Goal: Task Accomplishment & Management: Use online tool/utility

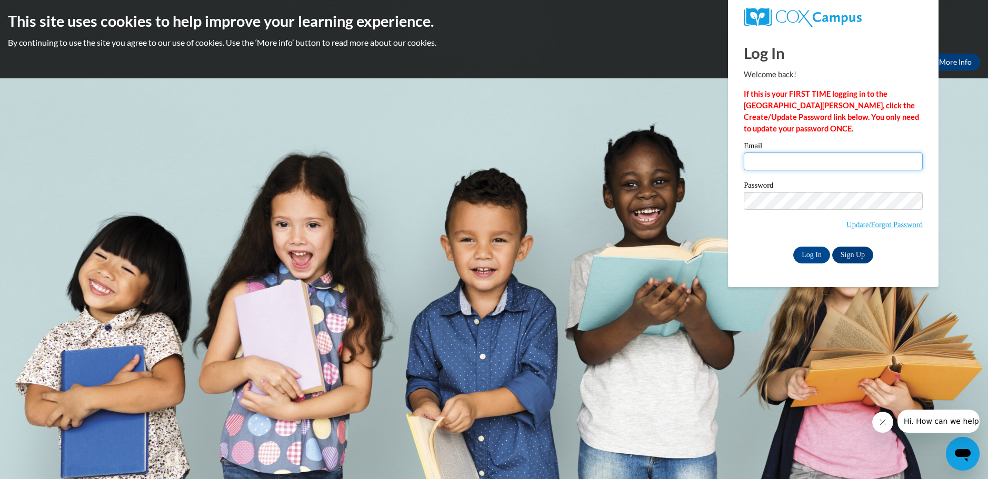
click at [877, 166] on input "Email" at bounding box center [833, 162] width 179 height 18
type input "[EMAIL_ADDRESS][DOMAIN_NAME]"
click at [817, 252] on input "Log In" at bounding box center [811, 255] width 37 height 17
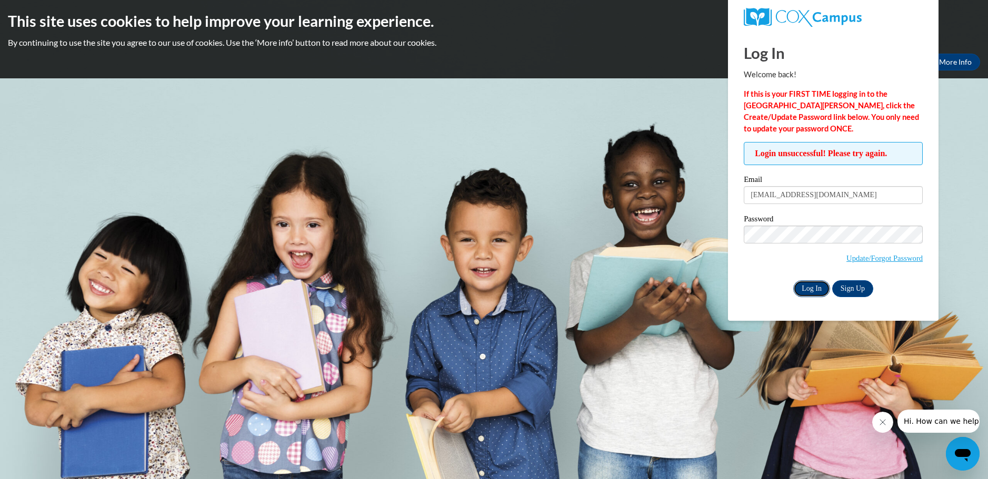
click at [796, 288] on input "Log In" at bounding box center [811, 288] width 37 height 17
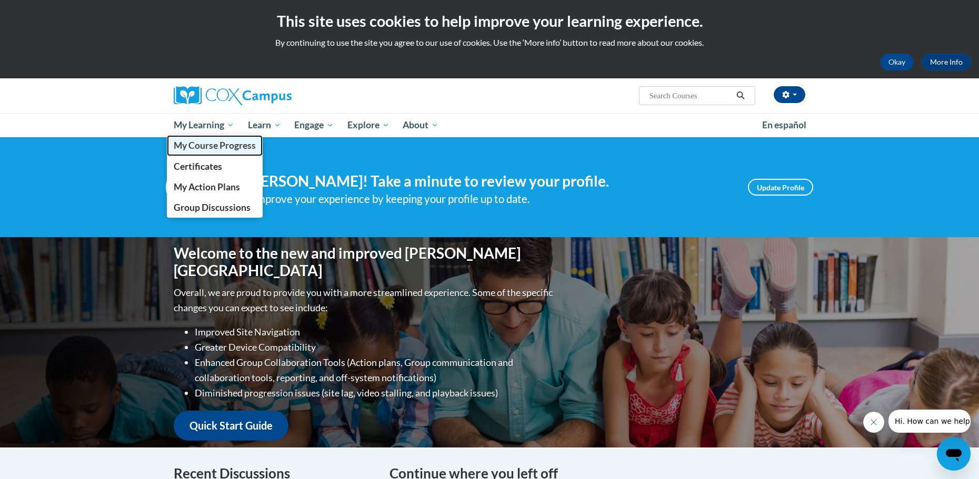
click at [214, 146] on span "My Course Progress" at bounding box center [215, 145] width 82 height 11
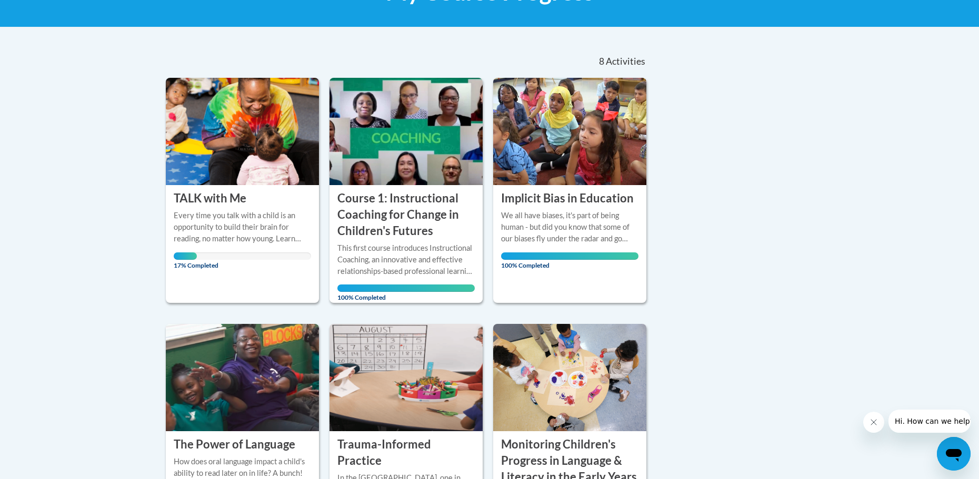
scroll to position [211, 0]
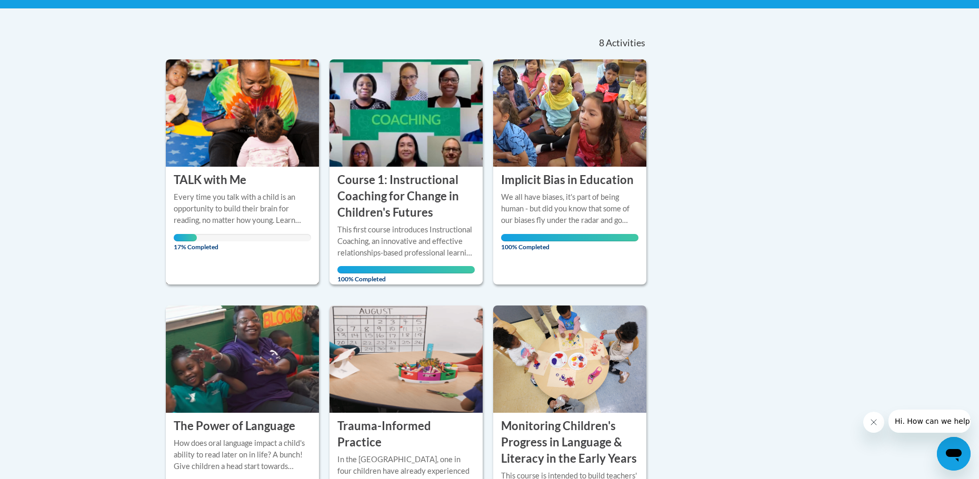
click at [218, 155] on img at bounding box center [242, 112] width 153 height 107
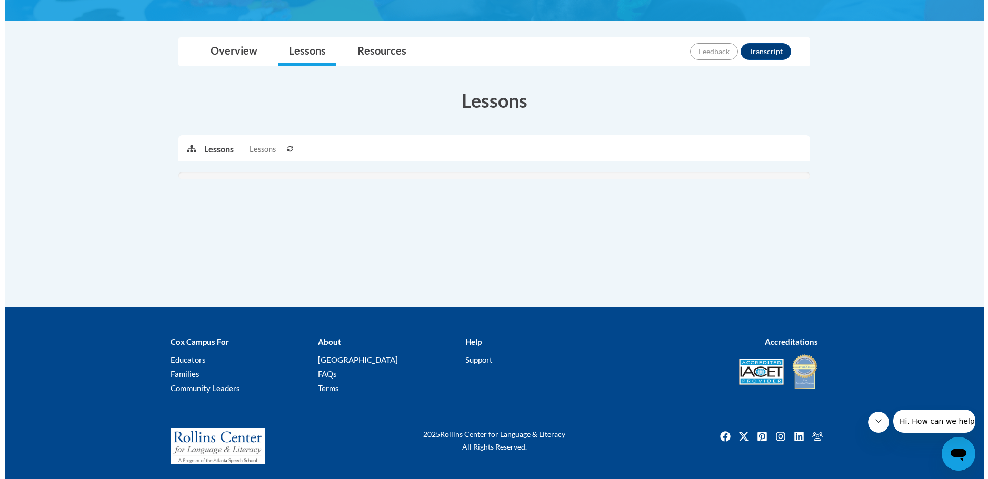
scroll to position [219, 0]
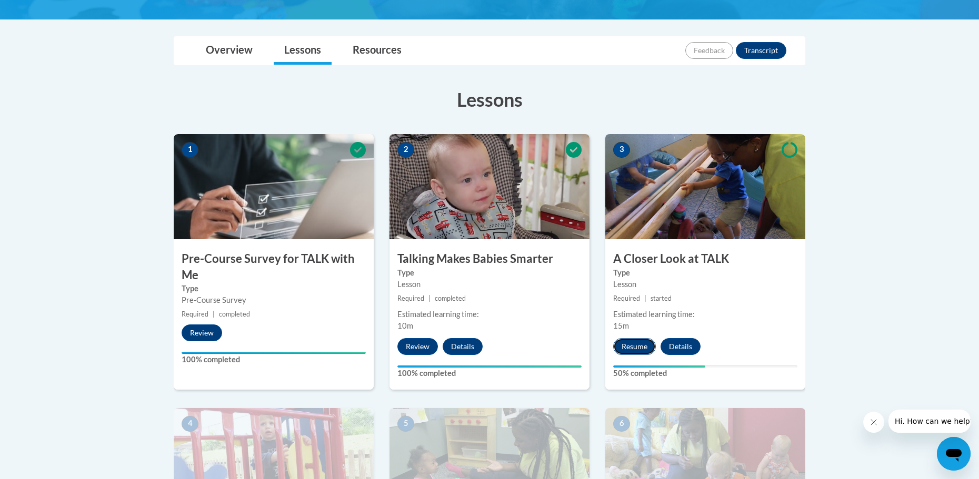
click at [626, 348] on button "Resume" at bounding box center [634, 346] width 43 height 17
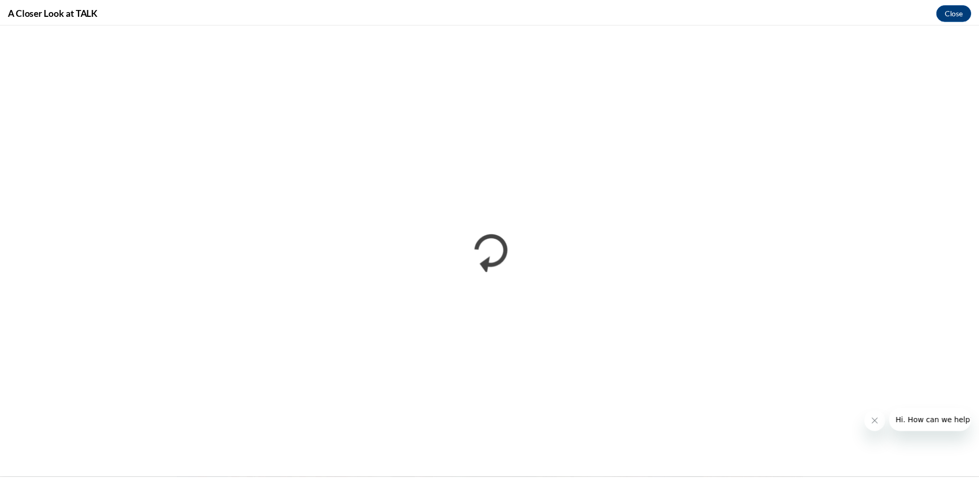
scroll to position [0, 0]
click at [959, 11] on button "Close" at bounding box center [962, 11] width 35 height 17
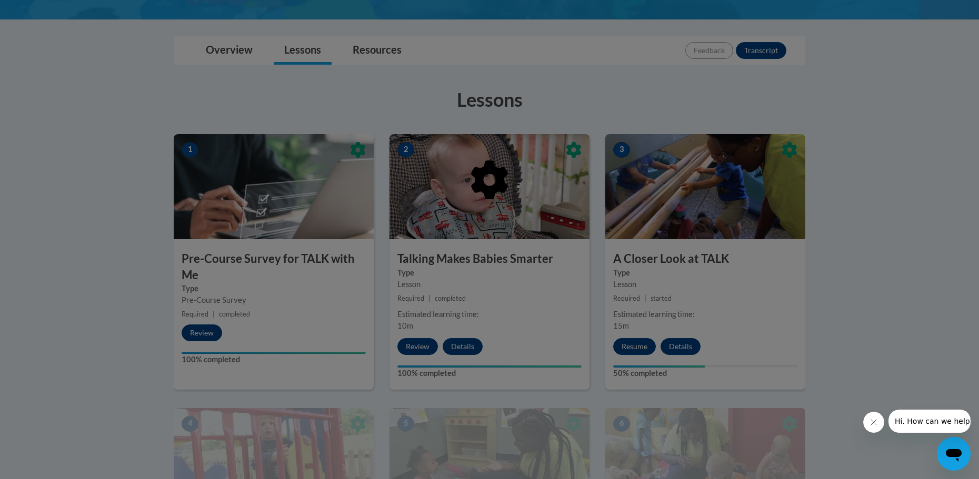
click at [873, 423] on icon "Close message from company" at bounding box center [873, 422] width 8 height 8
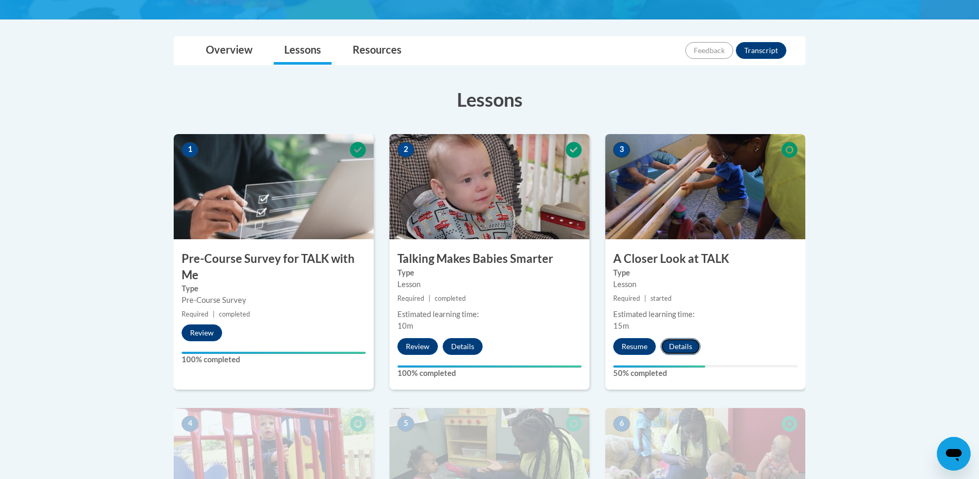
click at [688, 351] on button "Details" at bounding box center [680, 346] width 40 height 17
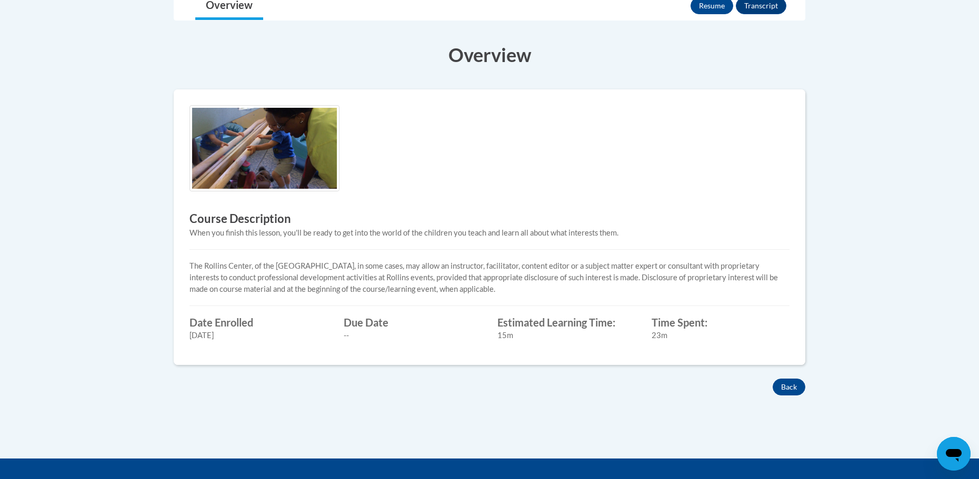
scroll to position [263, 0]
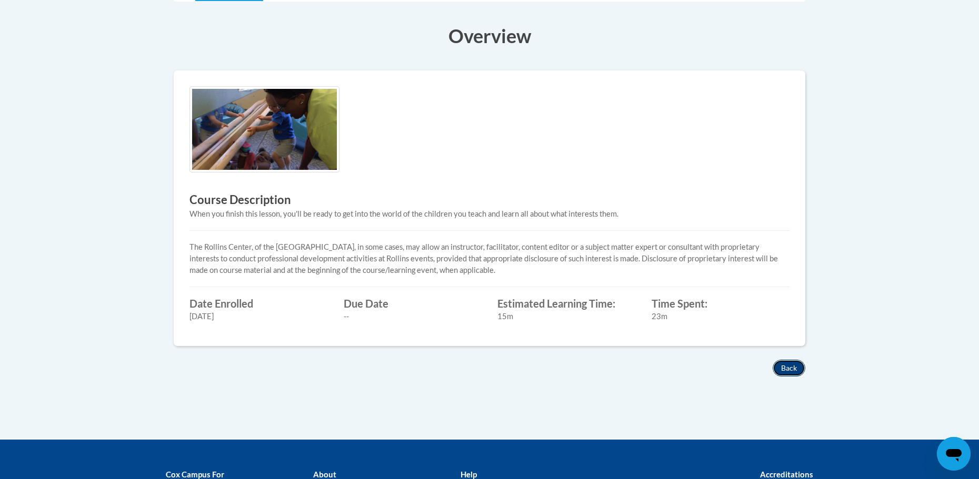
click at [786, 365] on button "Back" at bounding box center [789, 368] width 33 height 17
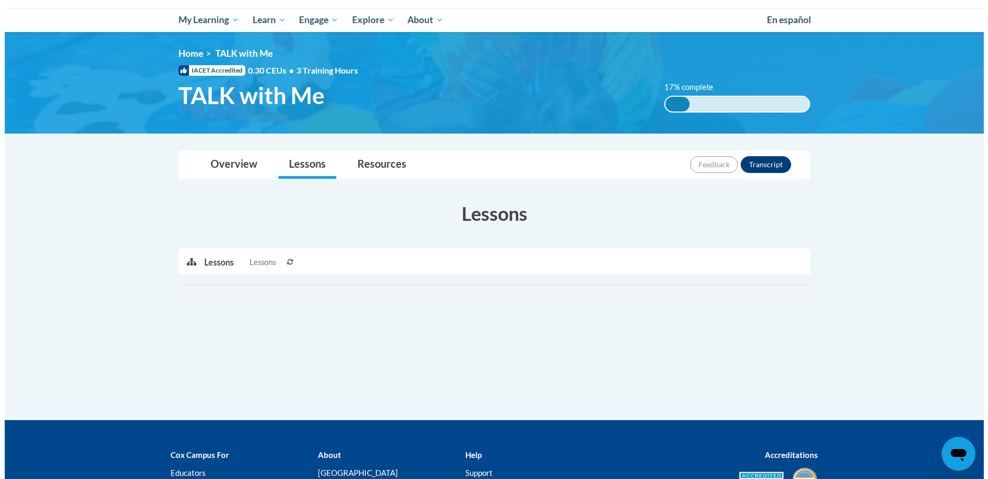
scroll to position [158, 0]
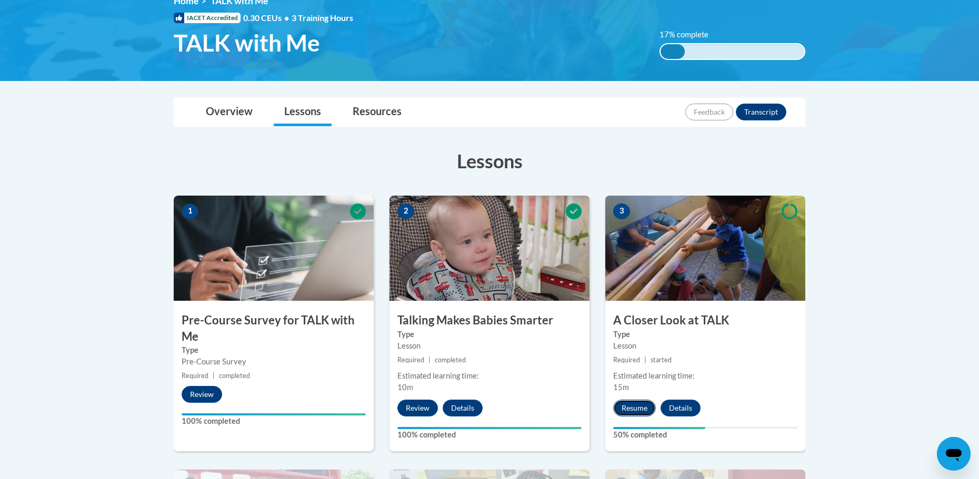
click at [637, 411] on button "Resume" at bounding box center [634, 408] width 43 height 17
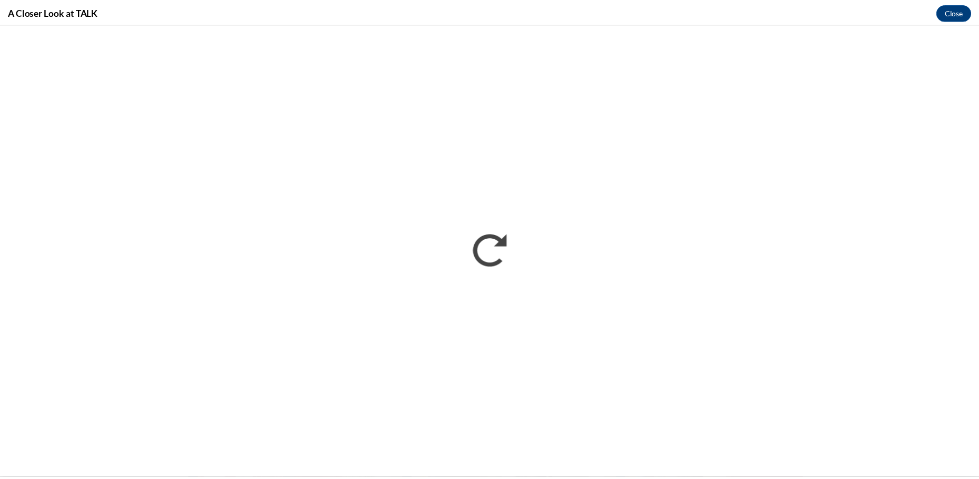
scroll to position [0, 0]
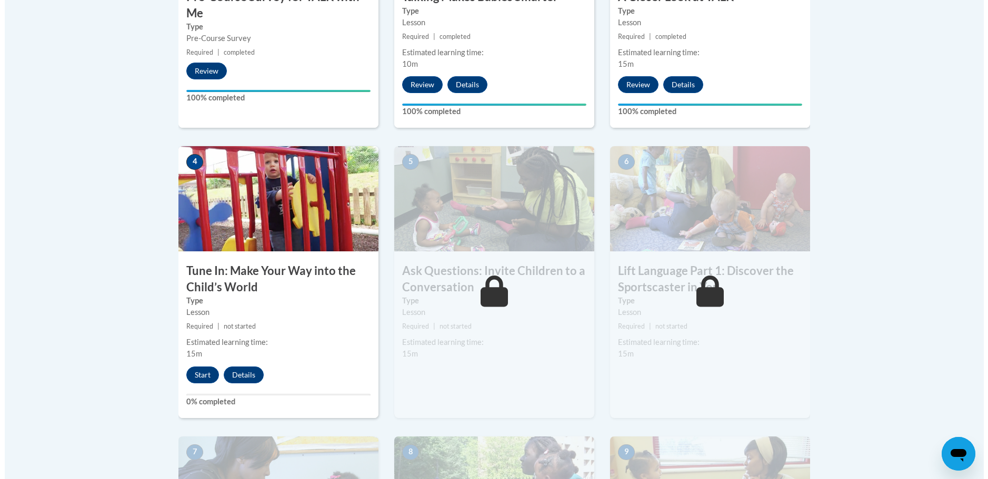
scroll to position [474, 0]
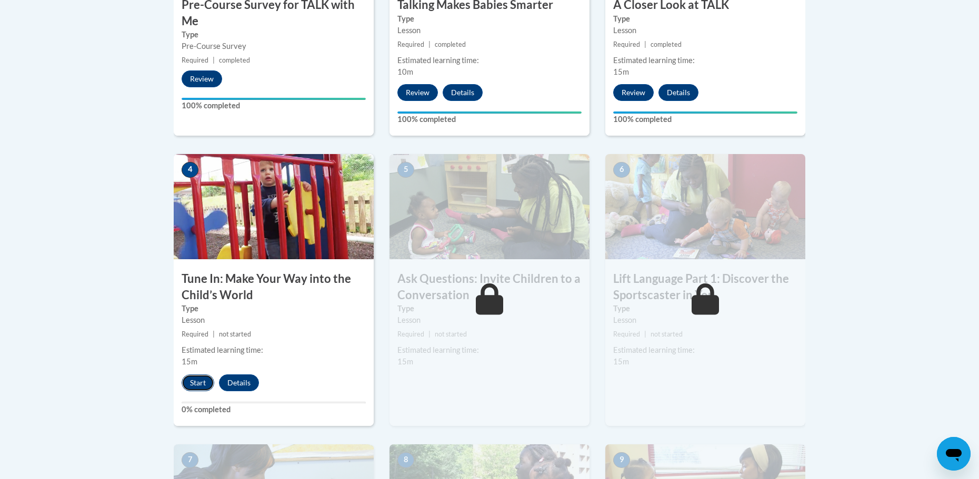
click at [193, 383] on button "Start" at bounding box center [198, 383] width 33 height 17
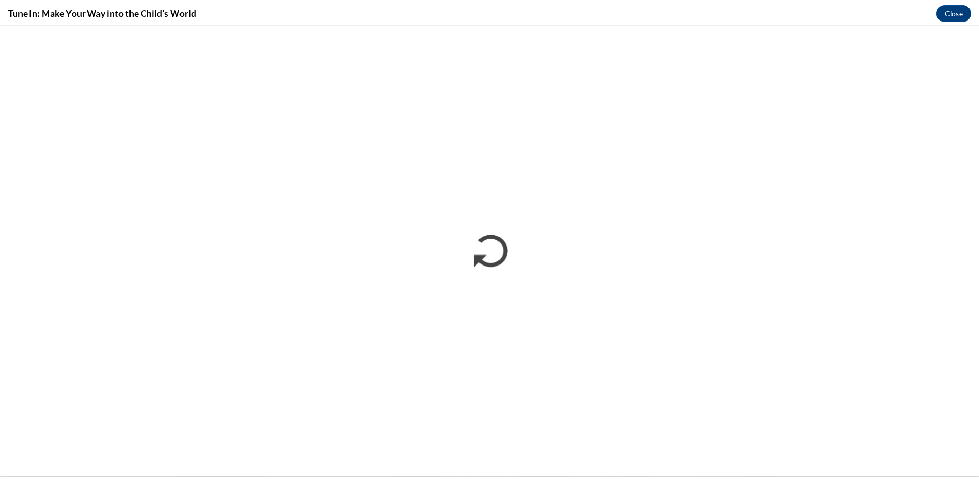
scroll to position [0, 0]
click at [965, 13] on button "Close" at bounding box center [962, 11] width 35 height 17
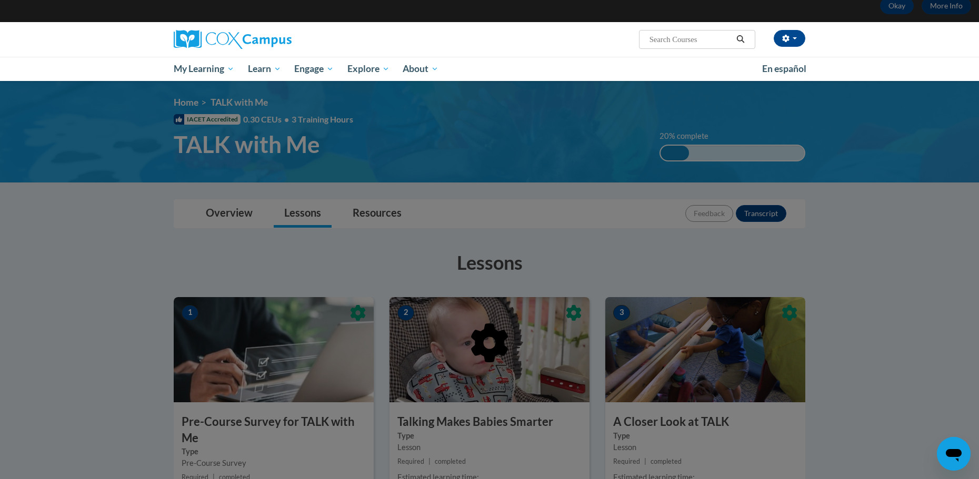
scroll to position [53, 0]
